Goal: Task Accomplishment & Management: Manage account settings

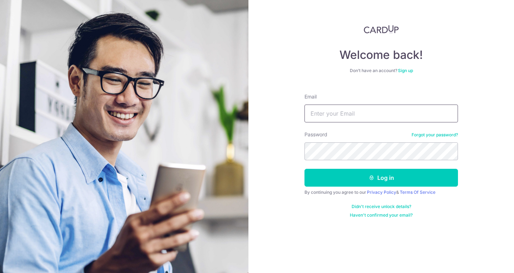
click at [380, 117] on input "Email" at bounding box center [380, 114] width 153 height 18
type input "[EMAIL_ADDRESS][DOMAIN_NAME]"
click at [304, 169] on button "Log in" at bounding box center [380, 178] width 153 height 18
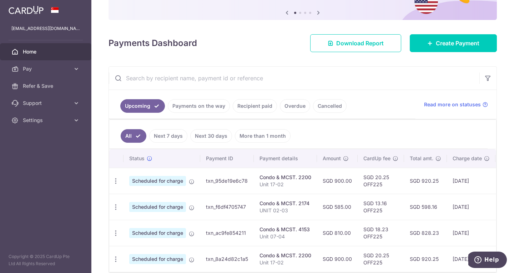
click at [254, 108] on link "Recipient paid" at bounding box center [255, 106] width 44 height 14
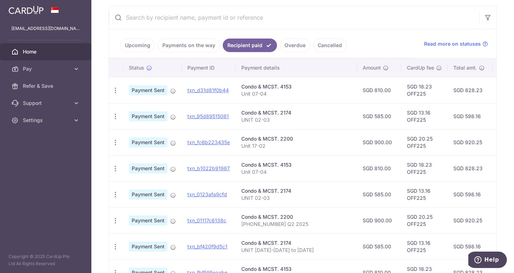
scroll to position [143, 0]
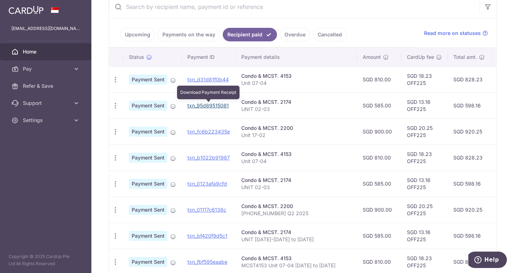
click at [195, 105] on link "txn_95d89515081" at bounding box center [207, 105] width 41 height 6
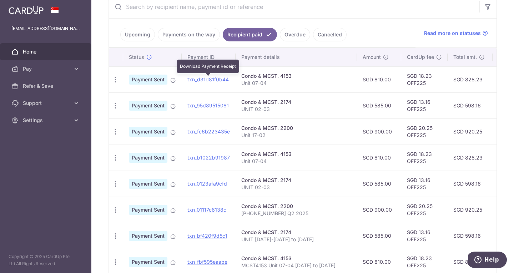
drag, startPoint x: 206, startPoint y: 77, endPoint x: 287, endPoint y: 36, distance: 91.5
click at [206, 77] on link "txn_d31d81f0b44" at bounding box center [207, 79] width 41 height 6
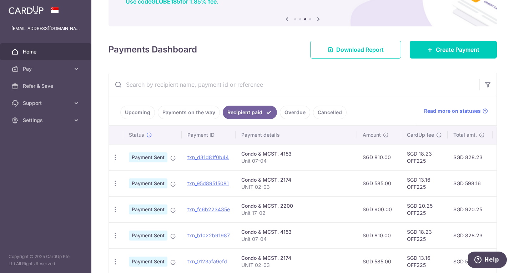
scroll to position [0, 0]
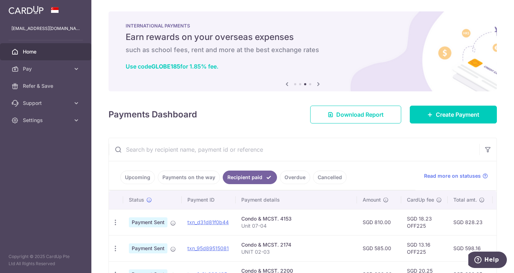
click at [140, 177] on link "Upcoming" at bounding box center [137, 178] width 35 height 14
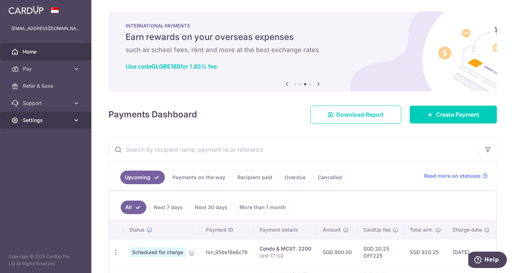
click at [64, 120] on span "Settings" at bounding box center [46, 120] width 47 height 7
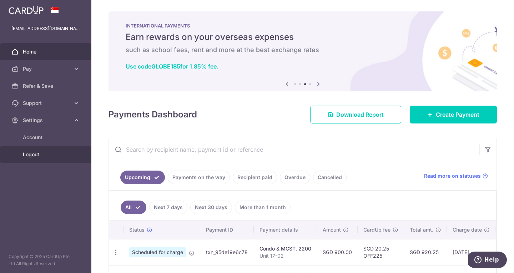
click at [40, 156] on span "Logout" at bounding box center [46, 154] width 47 height 7
